Goal: Information Seeking & Learning: Find specific fact

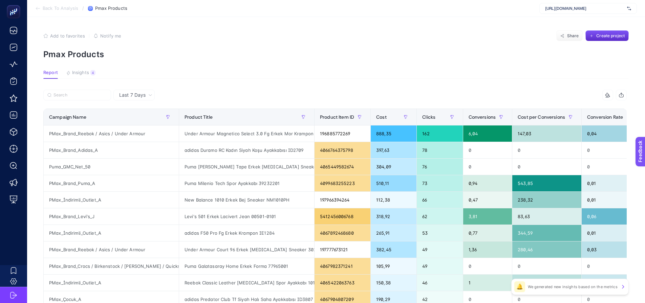
scroll to position [34, 0]
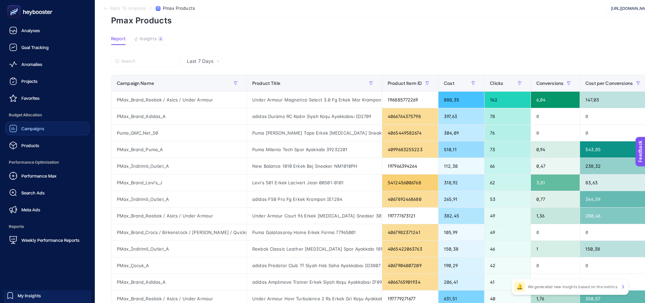
click at [30, 131] on div "Campaigns" at bounding box center [26, 129] width 35 height 8
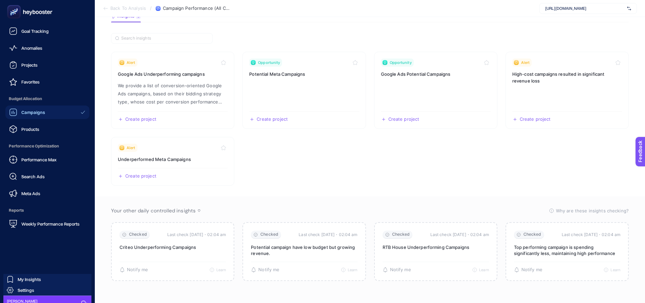
scroll to position [25, 0]
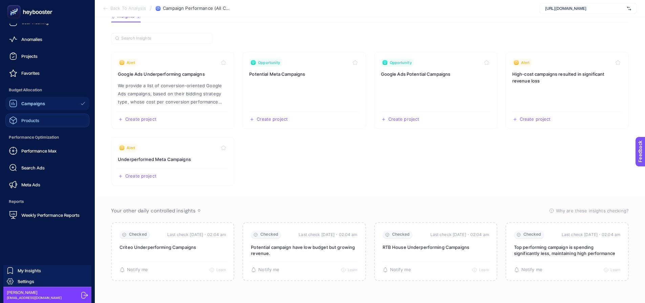
click at [46, 126] on link "Products" at bounding box center [47, 121] width 84 height 14
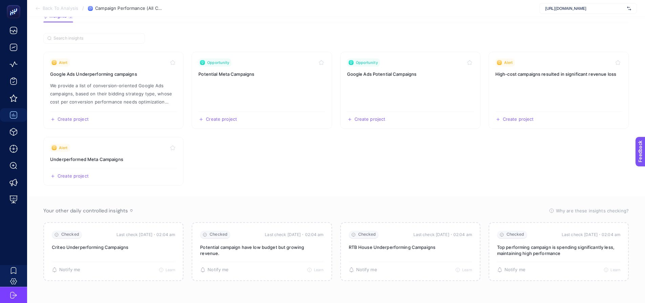
scroll to position [0, 0]
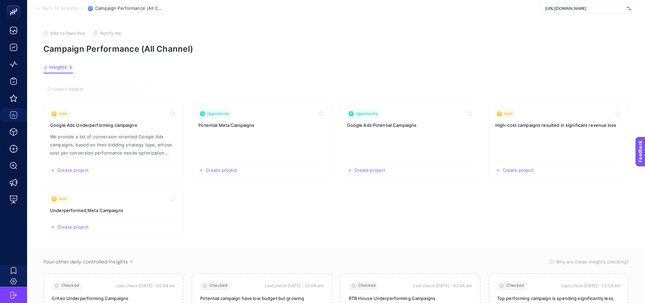
click at [569, 12] on div "[URL][DOMAIN_NAME]" at bounding box center [588, 8] width 98 height 11
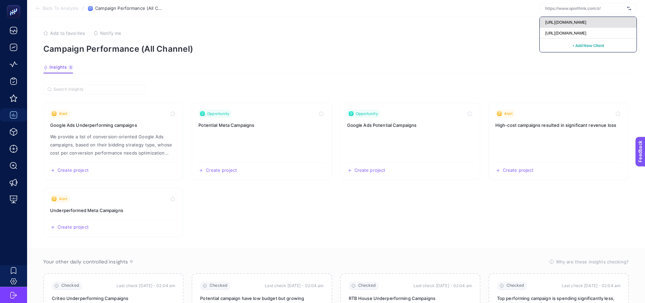
click at [576, 23] on span "[URL][DOMAIN_NAME]" at bounding box center [565, 22] width 41 height 5
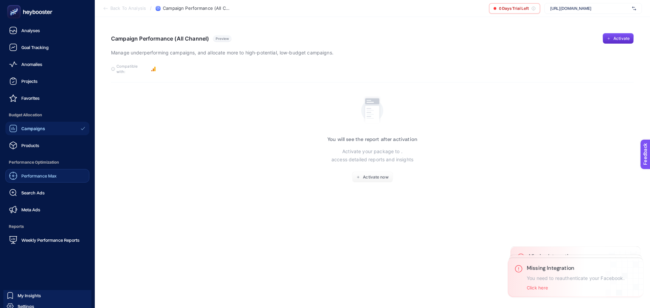
click at [46, 175] on span "Performance Max" at bounding box center [38, 175] width 35 height 5
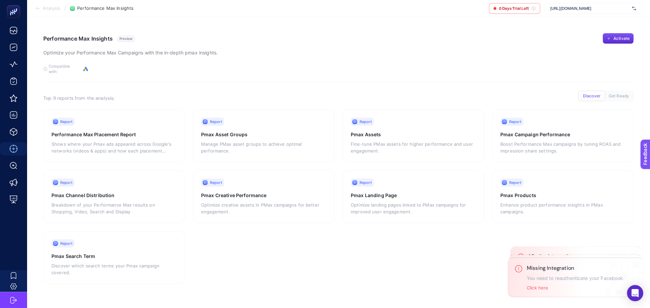
click at [591, 6] on span "[URL][DOMAIN_NAME]" at bounding box center [589, 8] width 79 height 5
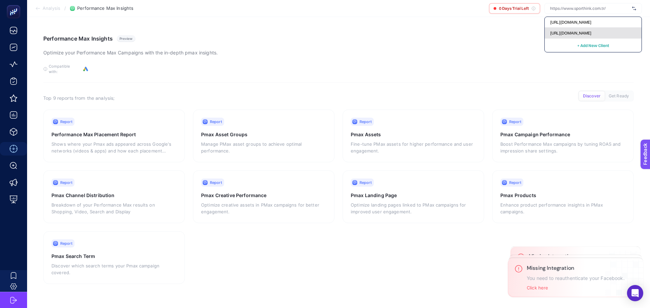
click at [591, 31] on span "[URL][DOMAIN_NAME]" at bounding box center [570, 32] width 41 height 5
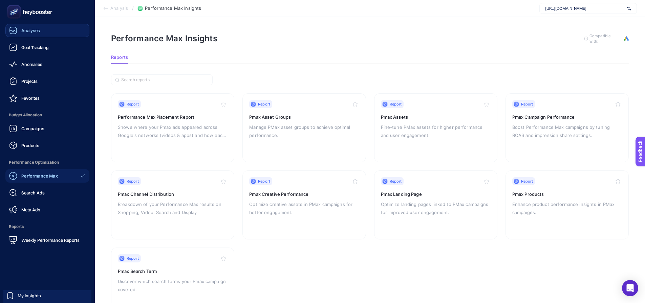
click at [39, 29] on span "Analyses" at bounding box center [30, 30] width 19 height 5
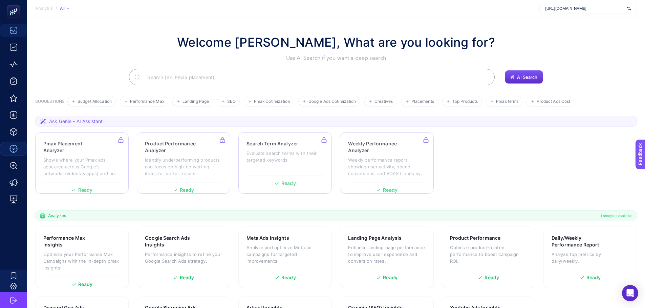
click at [163, 73] on input "Search" at bounding box center [315, 77] width 347 height 19
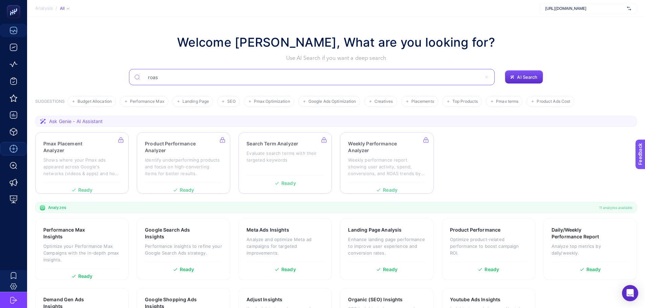
type input "roas"
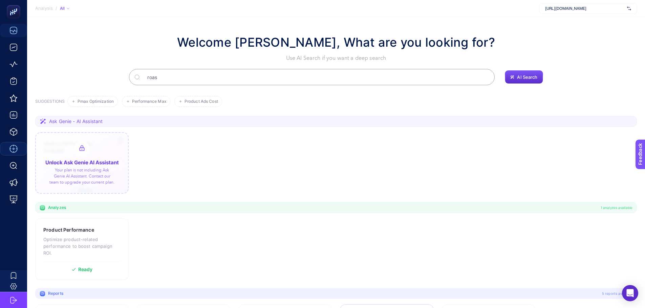
scroll to position [66, 0]
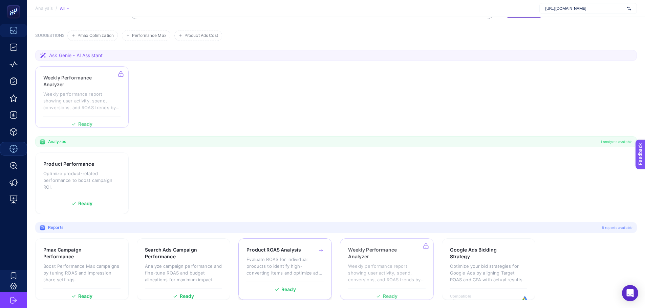
click at [295, 258] on p "Evaluate ROAS for individual products to identify high-converting items and opt…" at bounding box center [284, 266] width 77 height 20
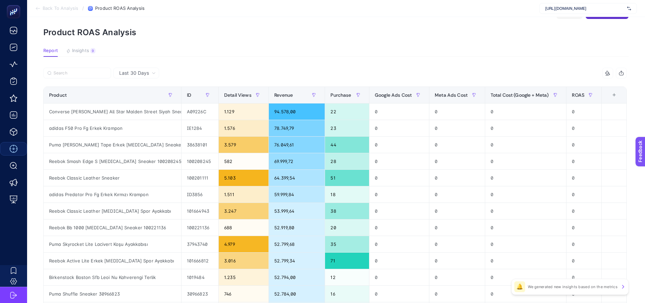
scroll to position [34, 0]
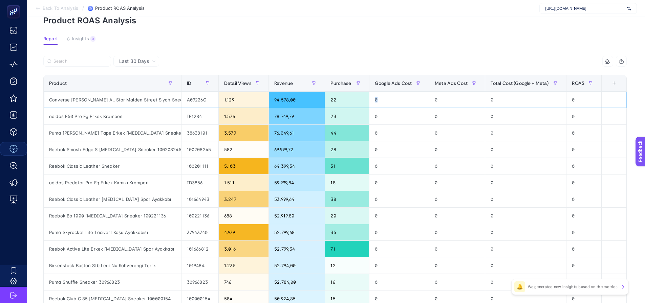
drag, startPoint x: 388, startPoint y: 98, endPoint x: 370, endPoint y: 96, distance: 17.4
click at [370, 96] on div "0" at bounding box center [399, 100] width 60 height 16
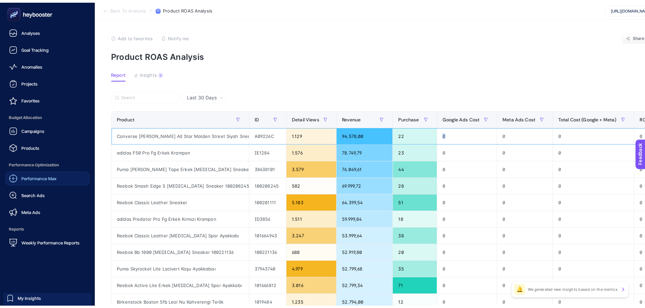
scroll to position [25, 0]
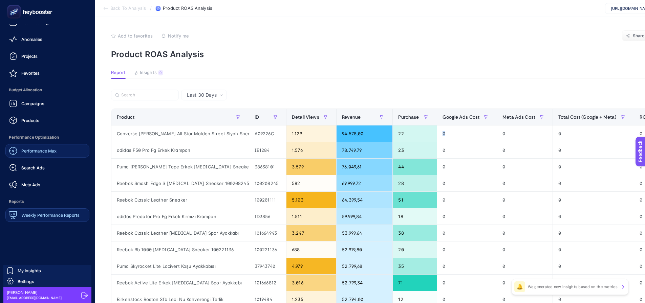
click at [43, 217] on span "Weekly Performance Reports" at bounding box center [50, 215] width 58 height 5
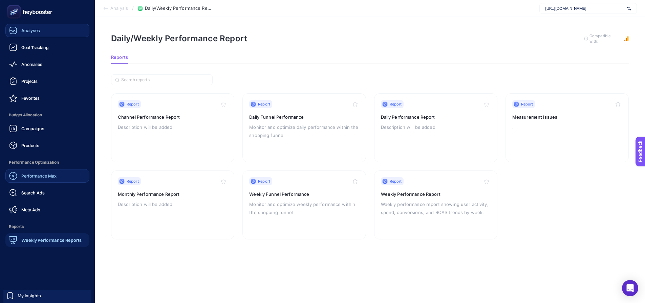
click at [35, 33] on span "Analyses" at bounding box center [30, 30] width 19 height 5
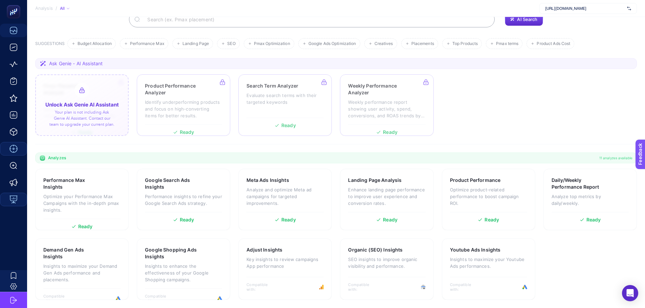
scroll to position [58, 0]
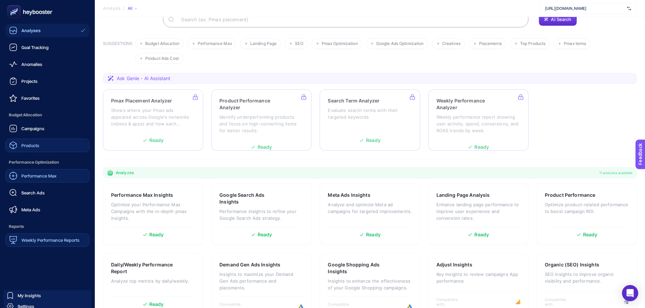
click at [33, 139] on link "Products" at bounding box center [47, 146] width 84 height 14
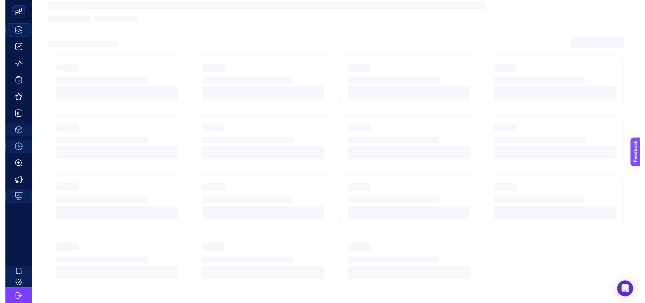
scroll to position [5, 0]
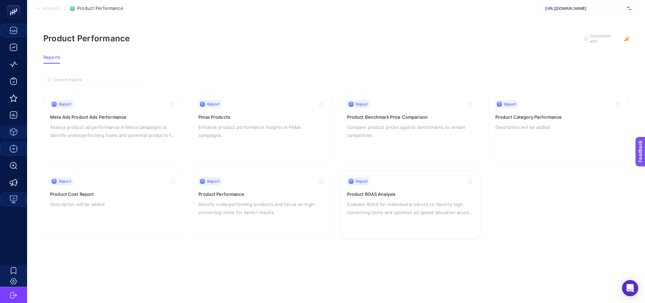
click at [378, 200] on p "Evaluate ROAS for individual products to identify high-converting items and opt…" at bounding box center [410, 208] width 127 height 16
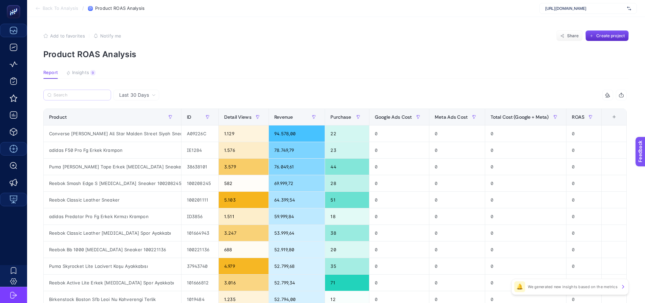
click at [100, 91] on label at bounding box center [77, 95] width 68 height 11
click at [100, 93] on input "Search" at bounding box center [79, 95] width 53 height 5
paste input "reebok classic leather [MEDICAL_DATA] spor ayakkabı"
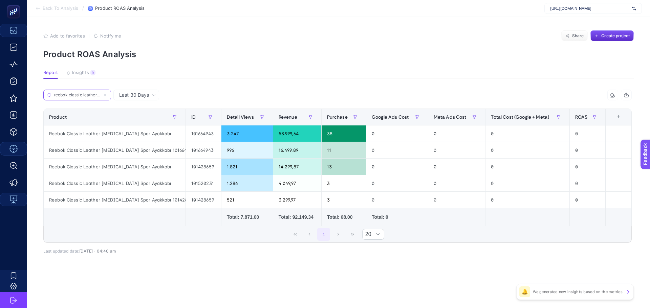
scroll to position [0, 38]
type input "reebok classic leather [MEDICAL_DATA] spor ayakkabı"
drag, startPoint x: 189, startPoint y: 133, endPoint x: 215, endPoint y: 135, distance: 26.1
click at [215, 135] on div "101664943" at bounding box center [203, 134] width 35 height 16
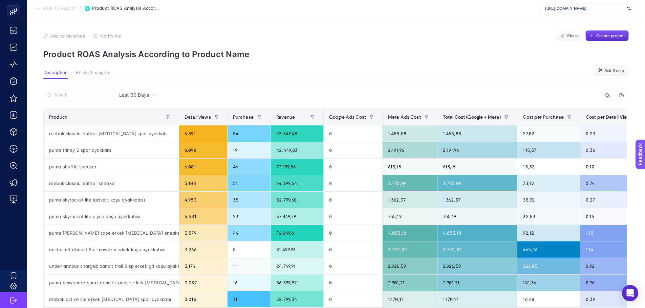
click at [614, 93] on div at bounding box center [607, 94] width 13 height 5
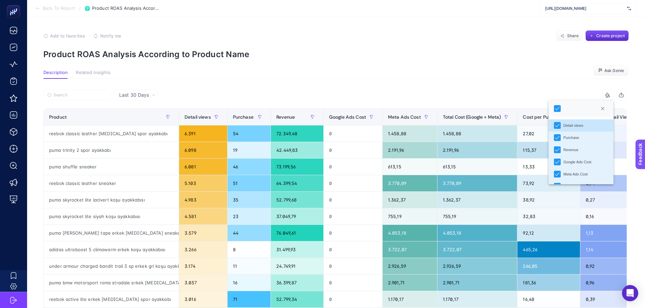
click at [571, 90] on div "10 items selected" at bounding box center [481, 95] width 292 height 11
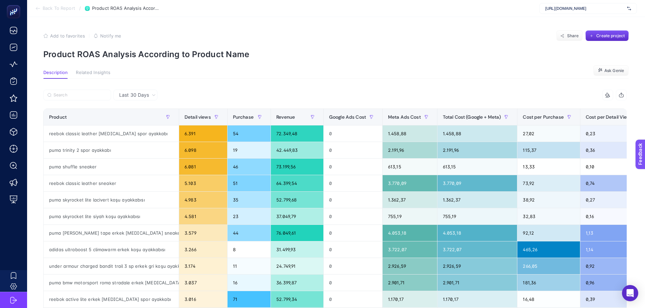
click at [624, 97] on icon "button" at bounding box center [621, 95] width 4 height 3
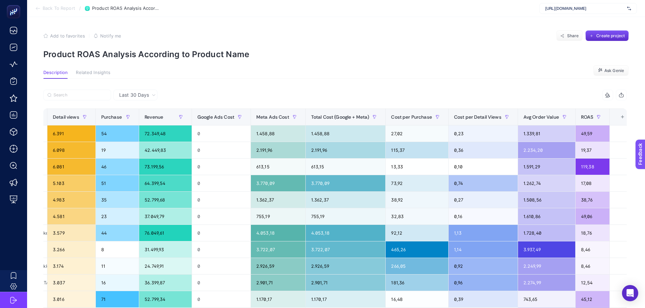
scroll to position [0, 0]
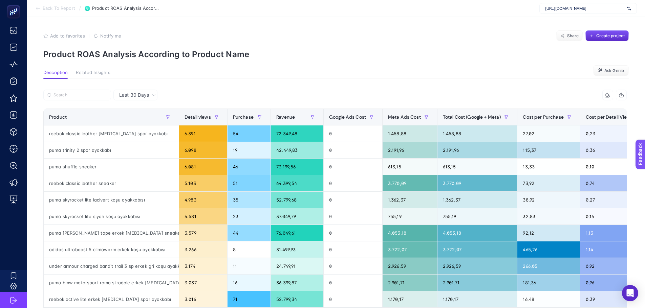
click at [194, 75] on section "Description Related Insights Ask Genie" at bounding box center [335, 74] width 585 height 9
click at [120, 133] on div "reebok classic leather [MEDICAL_DATA] spor ayakkabı" at bounding box center [111, 134] width 135 height 16
copy tr "reebok classic leather [MEDICAL_DATA] spor ayakkabı"
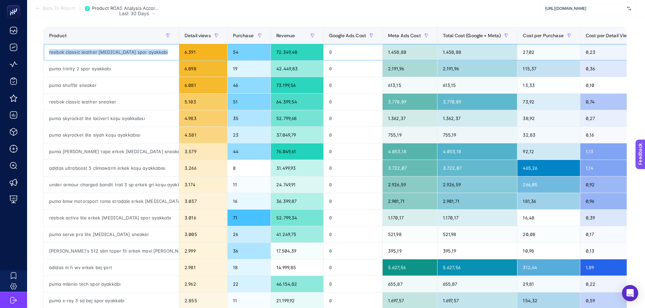
scroll to position [48, 0]
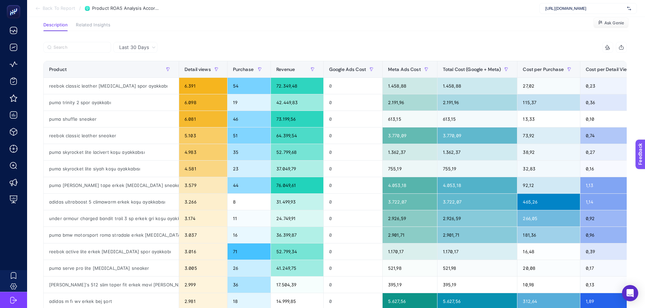
click at [194, 45] on div at bounding box center [189, 49] width 292 height 15
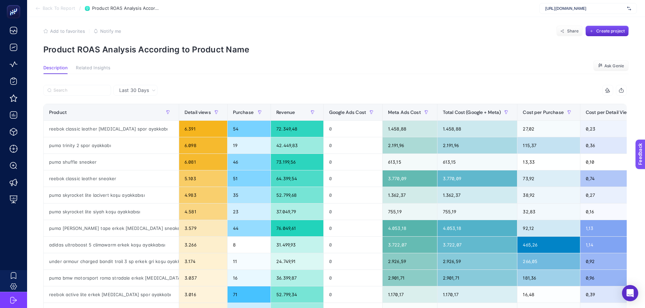
scroll to position [0, 0]
